Goal: Find specific page/section: Find specific page/section

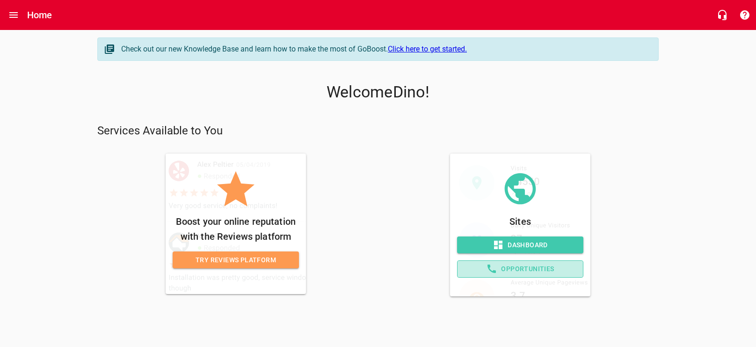
click at [545, 267] on span "Opportunities" at bounding box center [520, 269] width 110 height 12
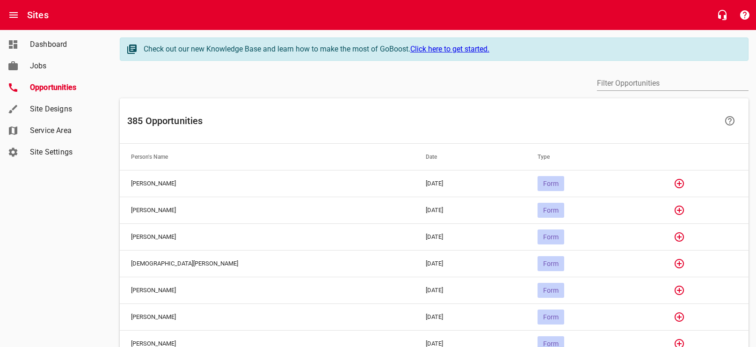
click at [537, 180] on span "Form" at bounding box center [550, 183] width 27 height 7
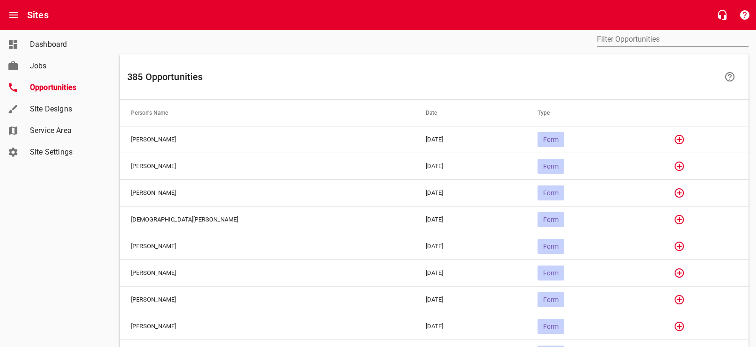
scroll to position [23, 0]
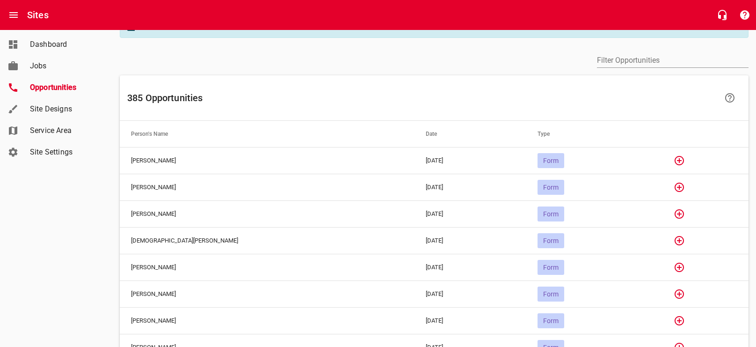
click at [674, 159] on icon "button" at bounding box center [679, 160] width 11 height 11
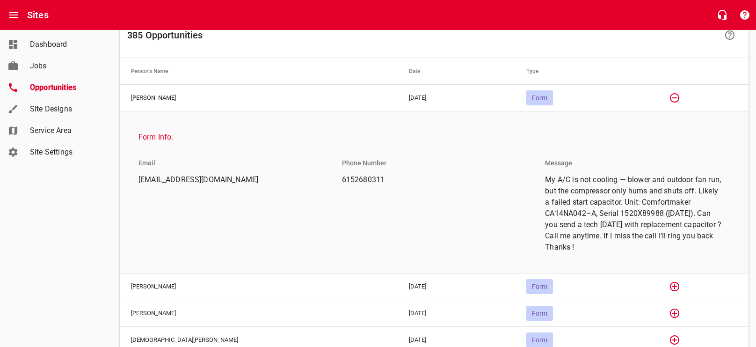
scroll to position [302, 0]
